Goal: Participate in discussion: Engage in conversation with other users on a specific topic

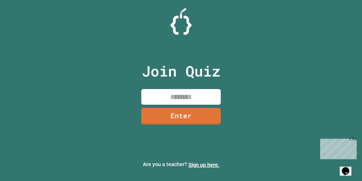
click at [191, 91] on input at bounding box center [181, 97] width 80 height 16
type input "********"
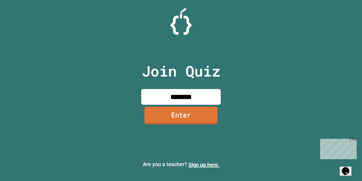
click at [157, 121] on link "Enter" at bounding box center [180, 114] width 73 height 17
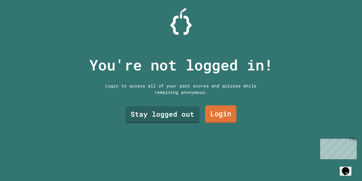
click at [213, 120] on link "Login" at bounding box center [220, 113] width 31 height 17
click at [154, 116] on link "Stay logged out" at bounding box center [162, 113] width 75 height 17
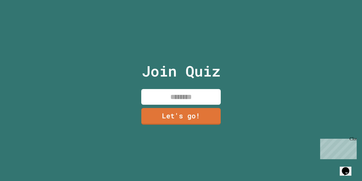
click at [175, 99] on input at bounding box center [181, 97] width 80 height 16
type input "**********"
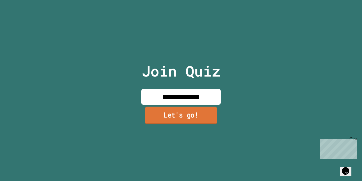
click at [209, 116] on link "Let's go!" at bounding box center [181, 114] width 72 height 17
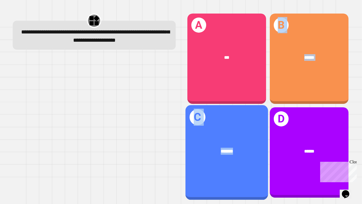
drag, startPoint x: 239, startPoint y: 66, endPoint x: 242, endPoint y: 117, distance: 51.0
click at [242, 117] on div "A *** B ****** C ******* D ******" at bounding box center [268, 105] width 170 height 193
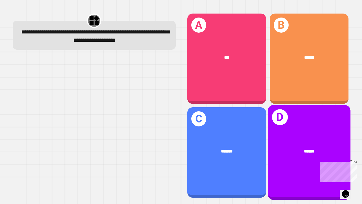
click at [273, 129] on div "D ******" at bounding box center [309, 152] width 83 height 95
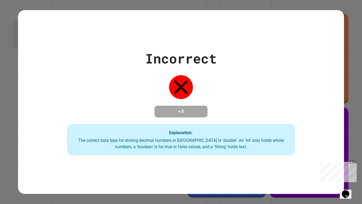
click at [184, 99] on div "Incorrect + 0 Explanation: The correct data type for storing decimal numbers in…" at bounding box center [181, 102] width 326 height 107
click at [184, 100] on div "Incorrect + 0 Explanation: The correct data type for storing decimal numbers in…" at bounding box center [181, 102] width 326 height 107
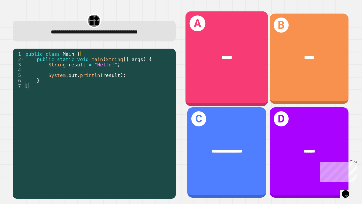
click at [235, 83] on div "A ******" at bounding box center [226, 58] width 83 height 95
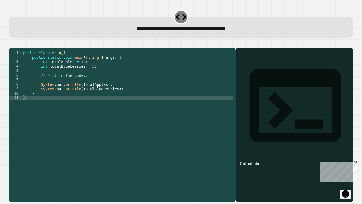
click at [233, 103] on div "1 2 3 4 5 6 7 8 9 10 11 public class Main { public static void main ( String [ …" at bounding box center [122, 125] width 227 height 154
click at [158, 110] on div "public class Main { public static void main ( String [ ] args ) { int totalAppl…" at bounding box center [127, 122] width 211 height 144
click at [158, 102] on div "public class Main { public static void main ( String [ ] args ) { int totalAppl…" at bounding box center [127, 122] width 211 height 144
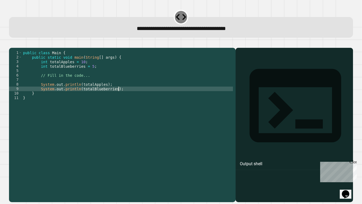
click at [157, 96] on div "public class Main { public static void main ( String [ ] args ) { int totalAppl…" at bounding box center [127, 122] width 211 height 144
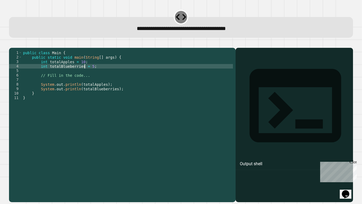
click at [84, 72] on div "public class Main { public static void main ( String [ ] args ) { int totalAppl…" at bounding box center [127, 122] width 211 height 144
click at [83, 71] on div "public class Main { public static void main ( String [ ] args ) { int totalAppl…" at bounding box center [127, 122] width 211 height 144
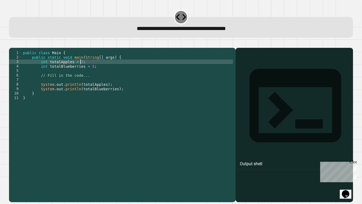
scroll to position [0, 7]
click at [92, 73] on div "public class Main { public static void main ( String [ ] args ) { int totalAppl…" at bounding box center [127, 122] width 211 height 144
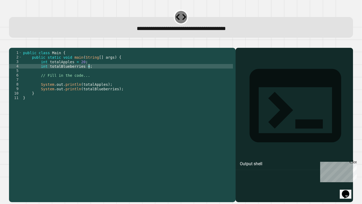
scroll to position [0, 8]
click at [154, 115] on div "public class Main { public static void main ( String [ ] args ) { int totalAppl…" at bounding box center [127, 122] width 211 height 144
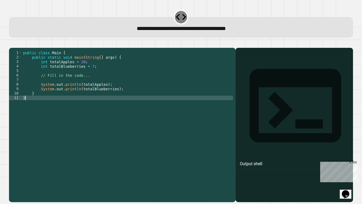
scroll to position [0, 0]
click at [254, 136] on div at bounding box center [294, 132] width 112 height 139
click at [262, 160] on div "Output shell" at bounding box center [251, 163] width 23 height 6
click at [286, 67] on div "Output shell" at bounding box center [294, 109] width 117 height 122
click at [278, 117] on div at bounding box center [294, 132] width 112 height 139
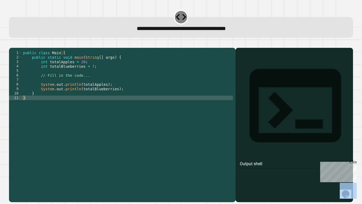
click at [278, 117] on div at bounding box center [294, 132] width 112 height 139
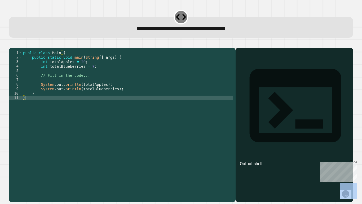
click at [12, 43] on button "button" at bounding box center [12, 43] width 0 height 0
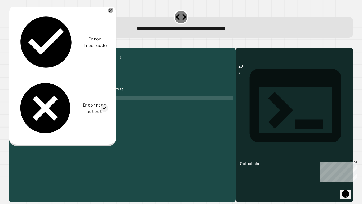
click at [185, 71] on div "public class Main { public static void main ( String [ ] args ) { int totalAppl…" at bounding box center [127, 122] width 211 height 144
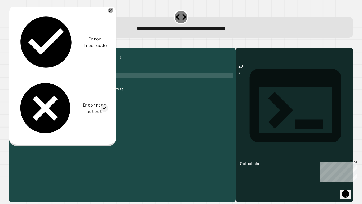
click at [202, 80] on div "public class Main { public static void main ( String [ ] args ) { int totalAppl…" at bounding box center [127, 122] width 211 height 144
click at [93, 72] on div "public class Main { public static void main ( String [ ] args ) { int totalAppl…" at bounding box center [127, 122] width 211 height 144
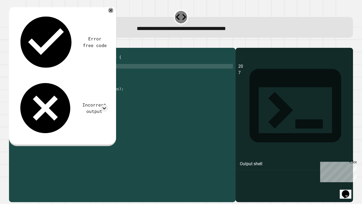
click at [89, 74] on div "public class Main { public static void main ( String [ ] args ) { int totalAppl…" at bounding box center [127, 122] width 211 height 144
click at [93, 75] on div "public class Main { public static void main ( String [ ] args ) { int totalAppl…" at bounding box center [127, 122] width 211 height 144
click at [92, 75] on div "public class Main { public static void main ( String [ ] args ) { int totalAppl…" at bounding box center [127, 122] width 211 height 144
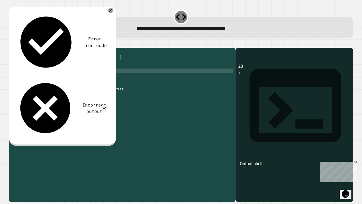
click at [91, 76] on div "public class Main { public static void main ( String [ ] args ) { int totalAppl…" at bounding box center [127, 122] width 211 height 144
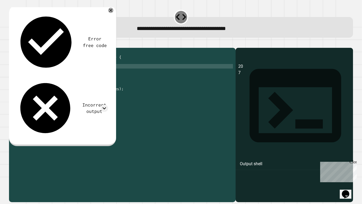
scroll to position [0, 8]
click at [82, 68] on div "public class Main { public static void main ( String [ ] args ) { int totalAppl…" at bounding box center [127, 122] width 211 height 144
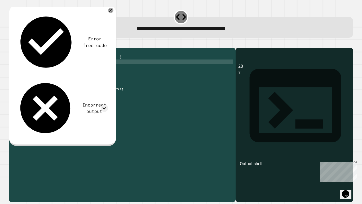
scroll to position [0, 7]
click at [12, 43] on icon "button" at bounding box center [12, 43] width 0 height 0
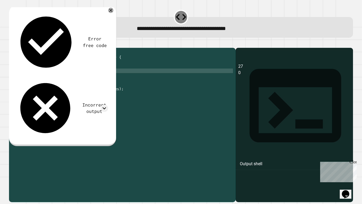
scroll to position [0, 2]
click at [90, 76] on div "public class Main { public static void main ( String [ ] args ) { int totalAppl…" at bounding box center [127, 122] width 211 height 144
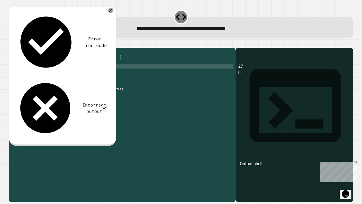
click at [91, 75] on div "public class Main { public static void main ( String [ ] args ) { int totalAppl…" at bounding box center [127, 122] width 211 height 144
click at [12, 43] on icon "button" at bounding box center [12, 43] width 0 height 0
click at [81, 71] on div "public class Main { public static void main ( String [ ] args ) { int totalAppl…" at bounding box center [127, 122] width 211 height 144
click at [82, 73] on div "public class Main { public static void main ( String [ ] args ) { int totalAppl…" at bounding box center [127, 122] width 211 height 144
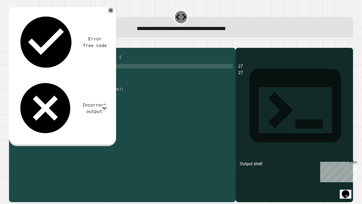
click at [82, 71] on div "public class Main { public static void main ( String [ ] args ) { int totalAppl…" at bounding box center [127, 122] width 211 height 144
click at [83, 68] on div "public class Main { public static void main ( String [ ] args ) { int totalAppl…" at bounding box center [127, 122] width 211 height 144
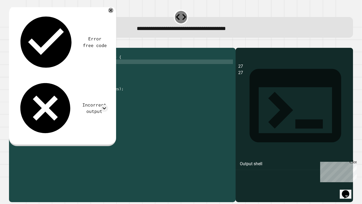
scroll to position [0, 7]
type textarea "**********"
click at [12, 43] on button "button" at bounding box center [12, 43] width 0 height 0
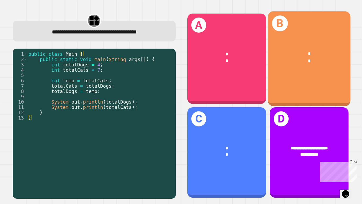
click at [305, 80] on div "B * *" at bounding box center [309, 58] width 83 height 95
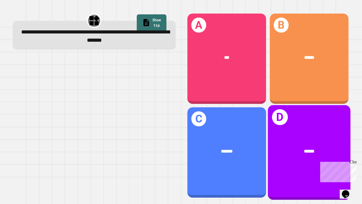
click at [278, 139] on div "******" at bounding box center [309, 150] width 83 height 25
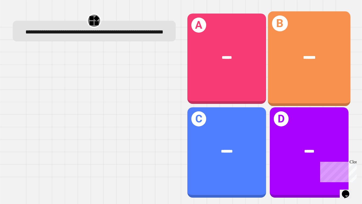
click at [307, 93] on div "B *******" at bounding box center [309, 58] width 83 height 95
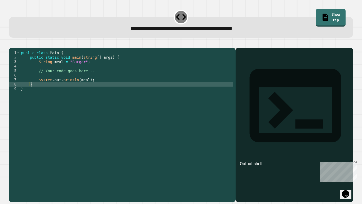
click at [84, 89] on div "public class Main { public static void main ( String [ ] args ) { String meal =…" at bounding box center [126, 122] width 213 height 144
click at [85, 89] on div "public class Main { public static void main ( String [ ] args ) { String meal =…" at bounding box center [126, 122] width 213 height 144
click at [86, 90] on div "public class Main { public static void main ( String [ ] args ) { String meal =…" at bounding box center [126, 122] width 213 height 144
click at [87, 89] on div "public class Main { public static void main ( String [ ] args ) { String meal =…" at bounding box center [126, 122] width 213 height 144
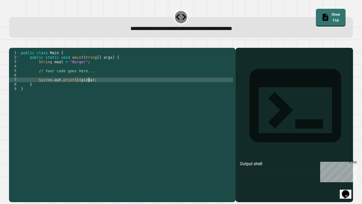
scroll to position [0, 9]
click at [12, 43] on icon "button" at bounding box center [12, 43] width 0 height 0
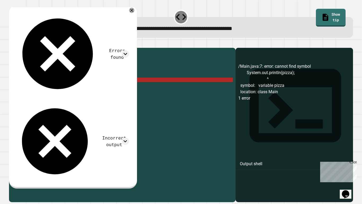
scroll to position [0, 1]
click at [89, 90] on div "public class Main { public static void main ( String [ ] args ) { String meal =…" at bounding box center [126, 122] width 213 height 144
click at [89, 89] on div "public class Main { public static void main ( String [ ] args ) { String meal =…" at bounding box center [126, 122] width 213 height 144
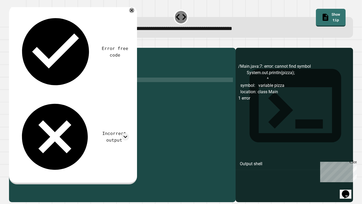
scroll to position [0, 8]
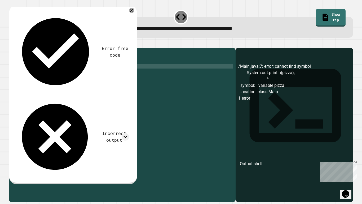
click at [82, 73] on div "public class Main { public static void main ( String [ ] args ) { String meal =…" at bounding box center [126, 122] width 213 height 144
click at [82, 71] on div "public class Main { public static void main ( String [ ] args ) { String meal =…" at bounding box center [126, 122] width 213 height 144
type textarea "**********"
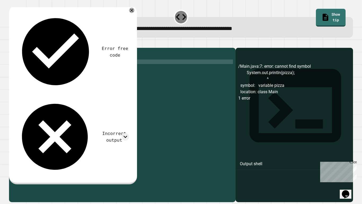
click at [12, 43] on icon "button" at bounding box center [12, 43] width 0 height 0
